Goal: Use online tool/utility: Utilize a website feature to perform a specific function

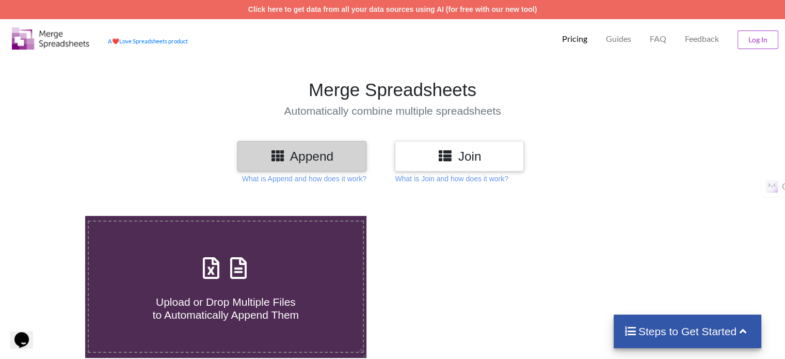
click at [295, 158] on h3 "Append" at bounding box center [302, 156] width 114 height 15
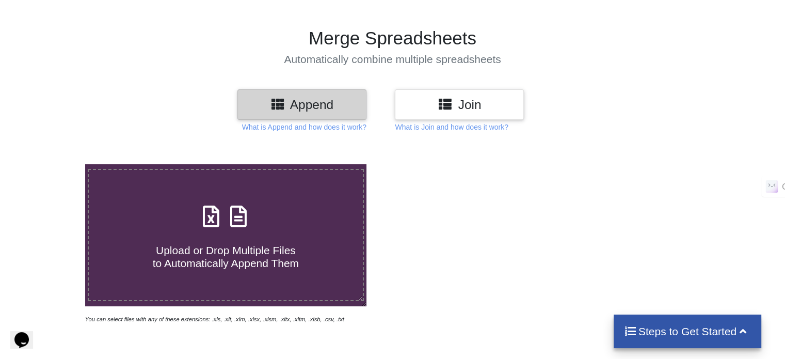
click at [229, 226] on span at bounding box center [225, 217] width 55 height 24
click at [54, 164] on input "Upload or Drop Multiple Files to Automatically Append Them" at bounding box center [54, 164] width 0 height 0
type input "C:\fakepath\jte_1759090584147.xlsx"
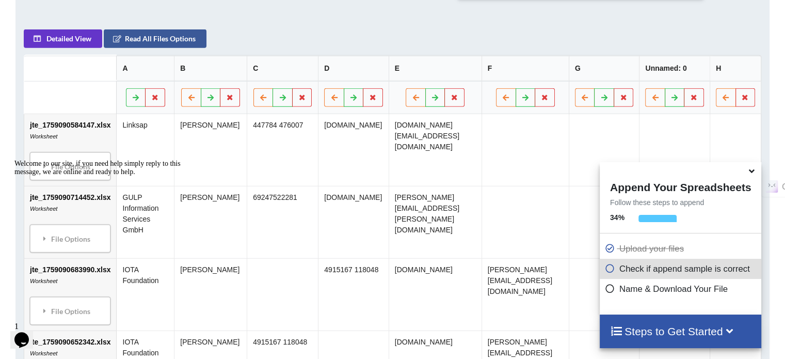
scroll to position [459, 0]
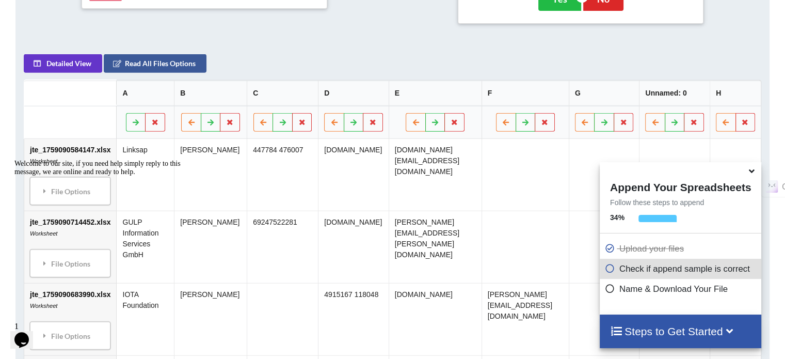
click at [752, 173] on icon at bounding box center [752, 169] width 11 height 9
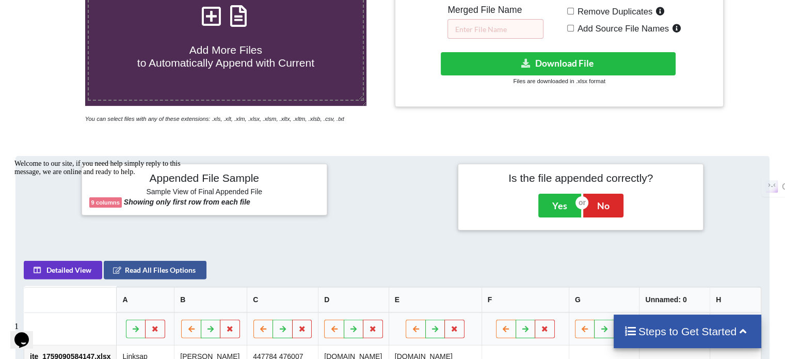
scroll to position [200, 0]
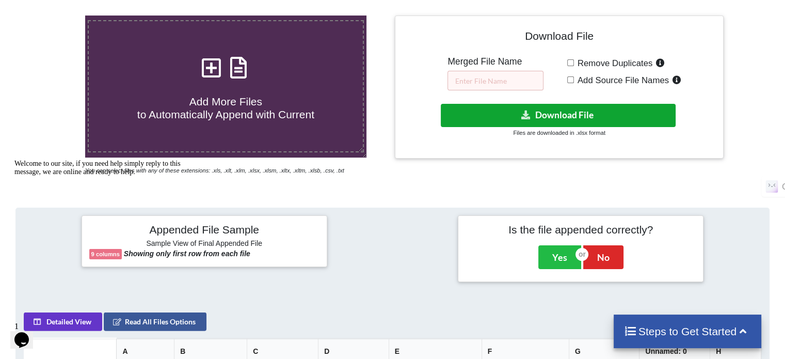
click at [579, 121] on button "Download File" at bounding box center [558, 115] width 235 height 23
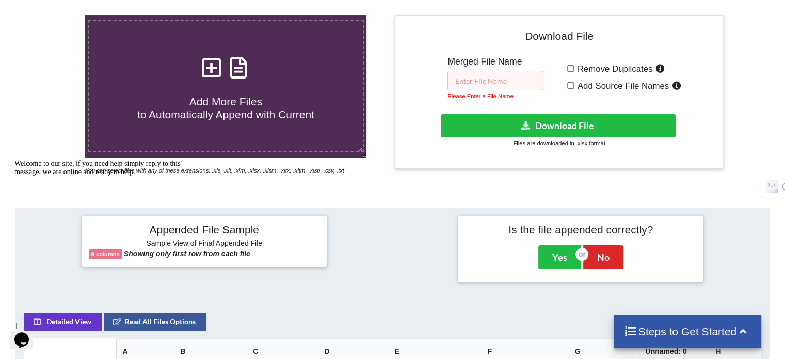
click at [469, 88] on input "text" at bounding box center [496, 81] width 96 height 20
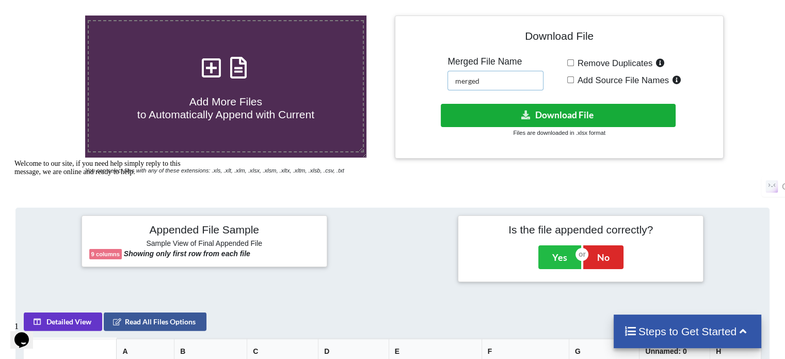
type input "merged"
click at [501, 115] on button "Download File" at bounding box center [558, 115] width 235 height 23
